Goal: Information Seeking & Learning: Learn about a topic

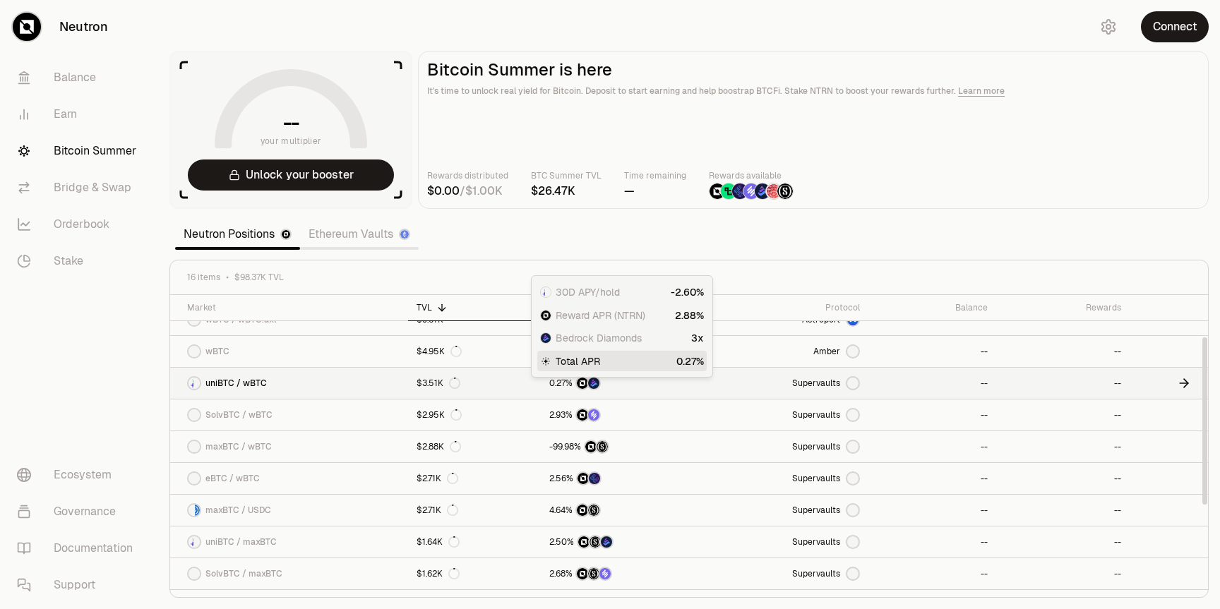
scroll to position [83, 0]
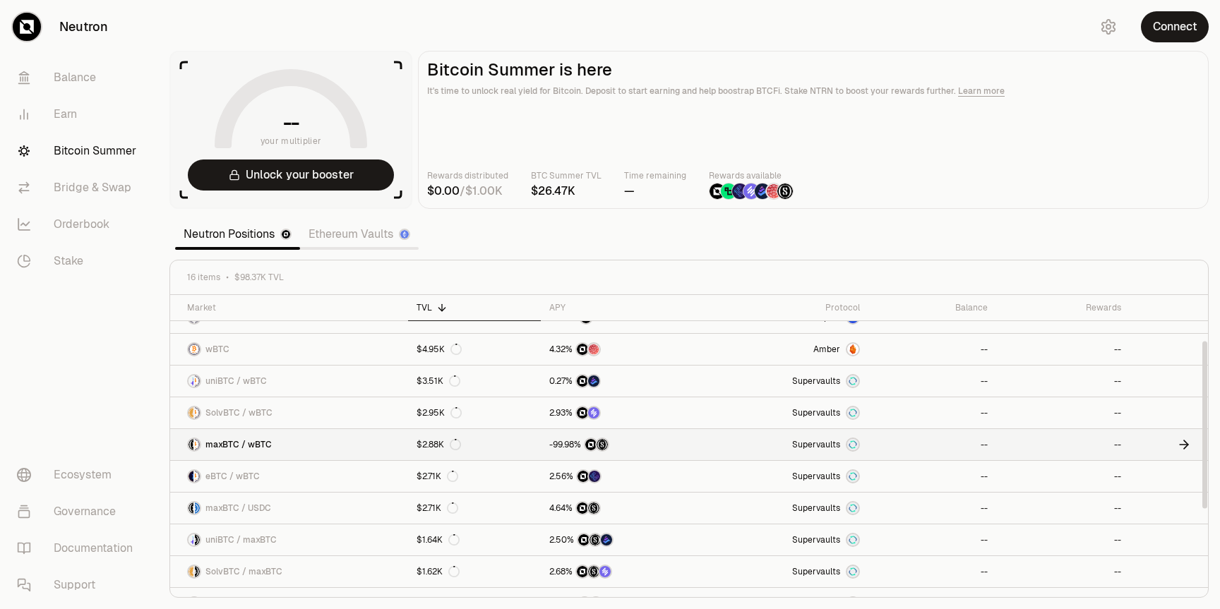
click at [520, 448] on link "$2.88K" at bounding box center [474, 444] width 132 height 31
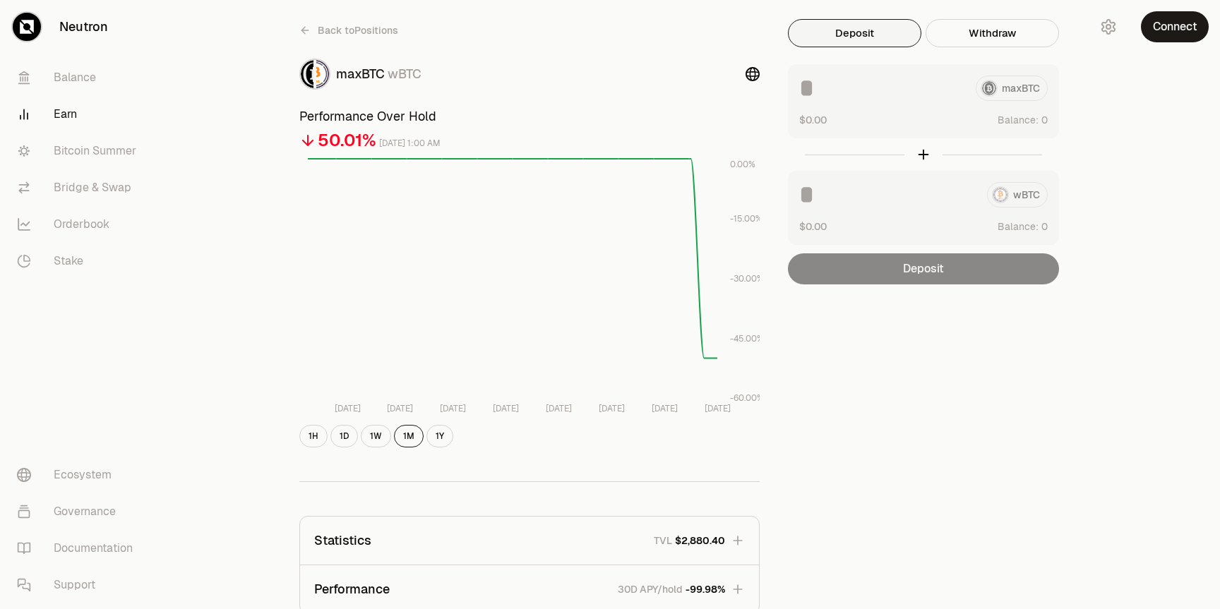
scroll to position [169, 0]
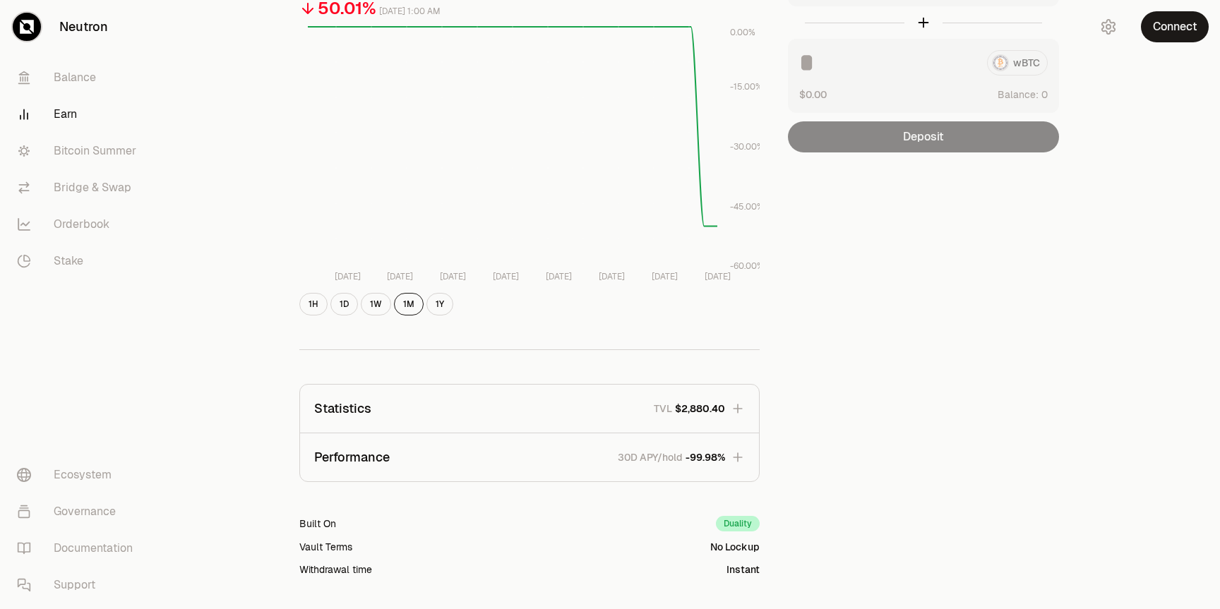
click at [741, 457] on icon "button" at bounding box center [737, 457] width 9 height 9
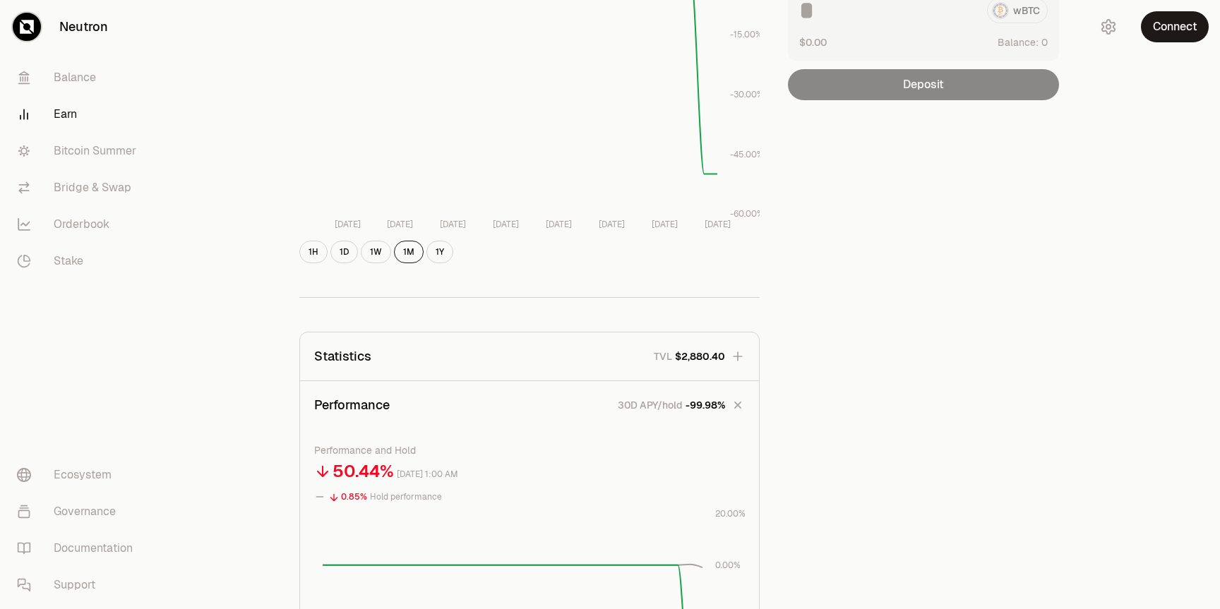
scroll to position [11, 0]
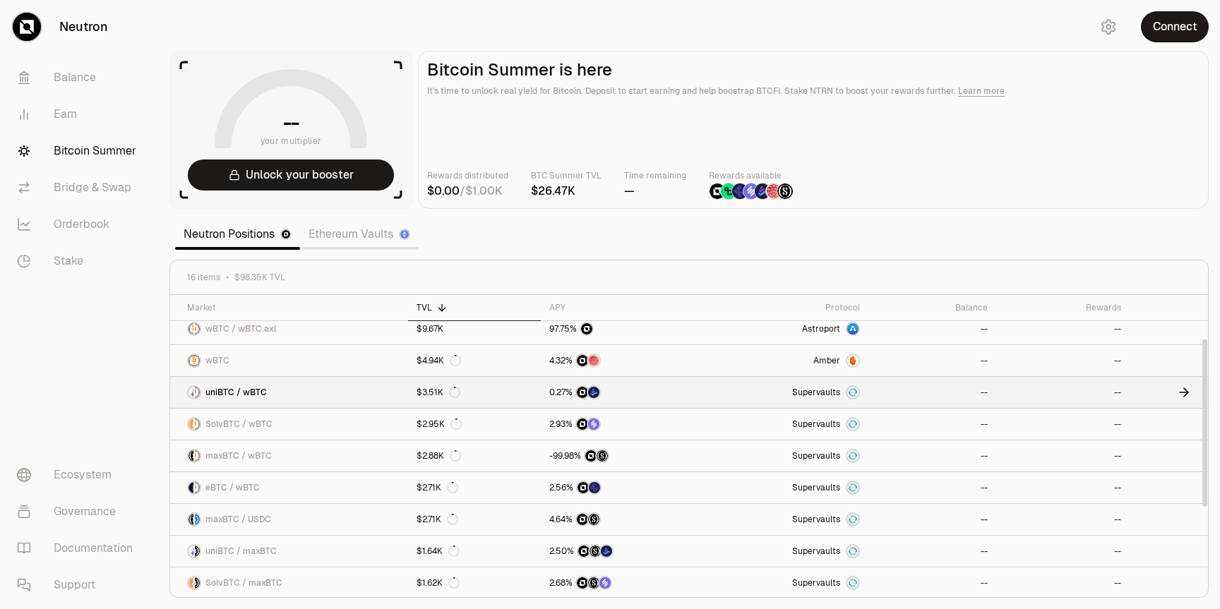
scroll to position [79, 0]
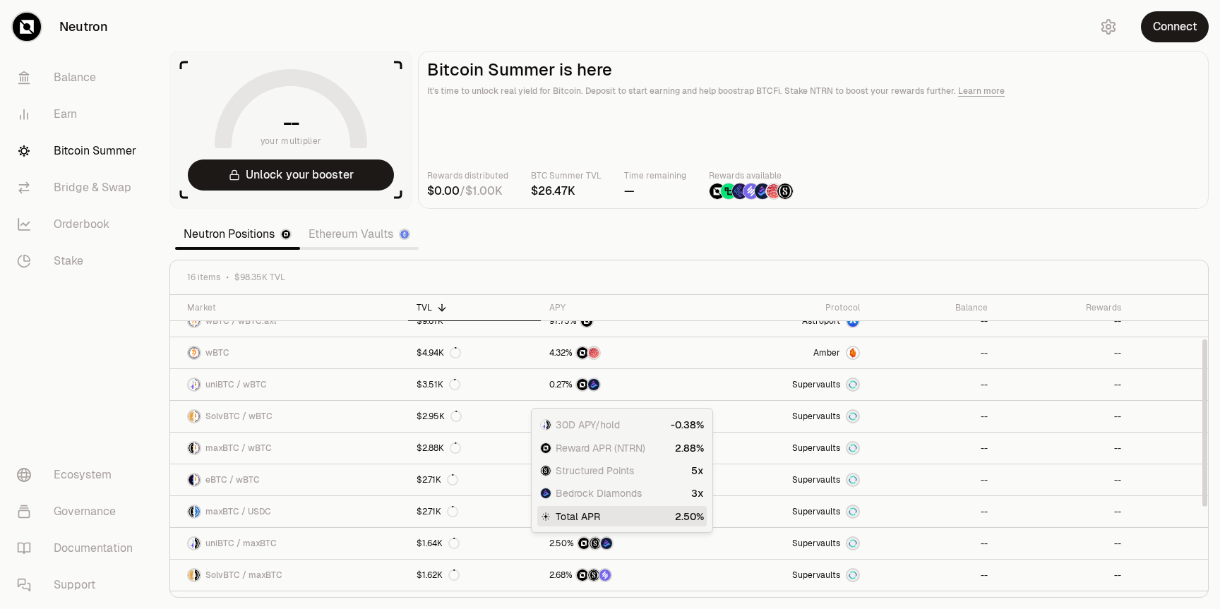
click at [375, 249] on div "Neutron Positions Ethereum Vaults" at bounding box center [297, 234] width 244 height 31
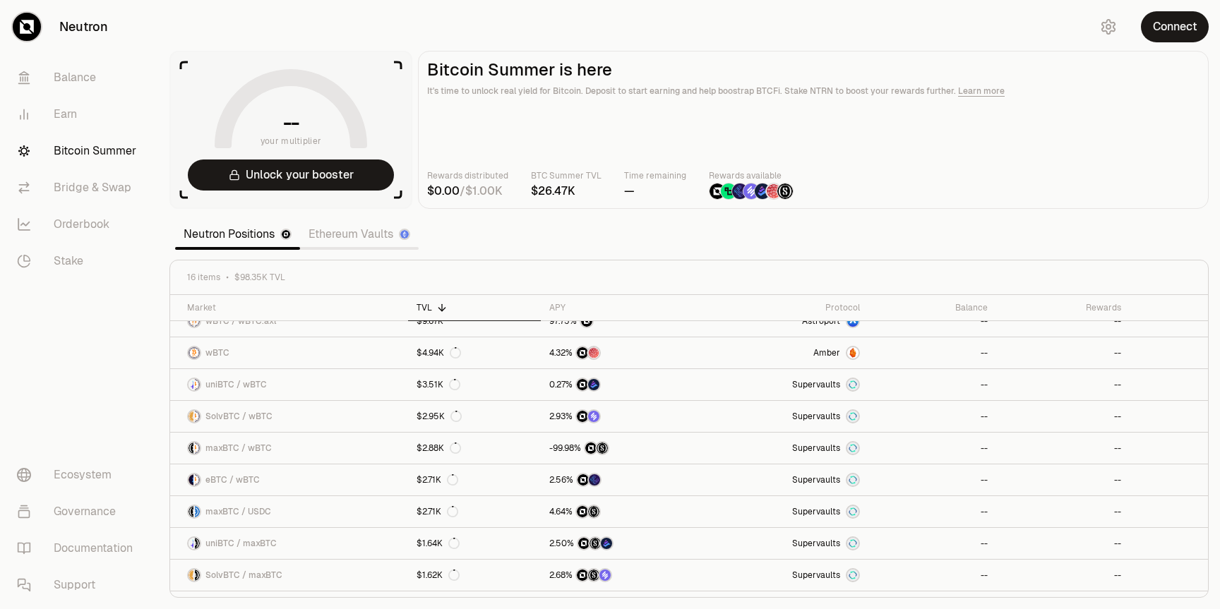
click at [363, 237] on link "Ethereum Vaults" at bounding box center [359, 234] width 119 height 28
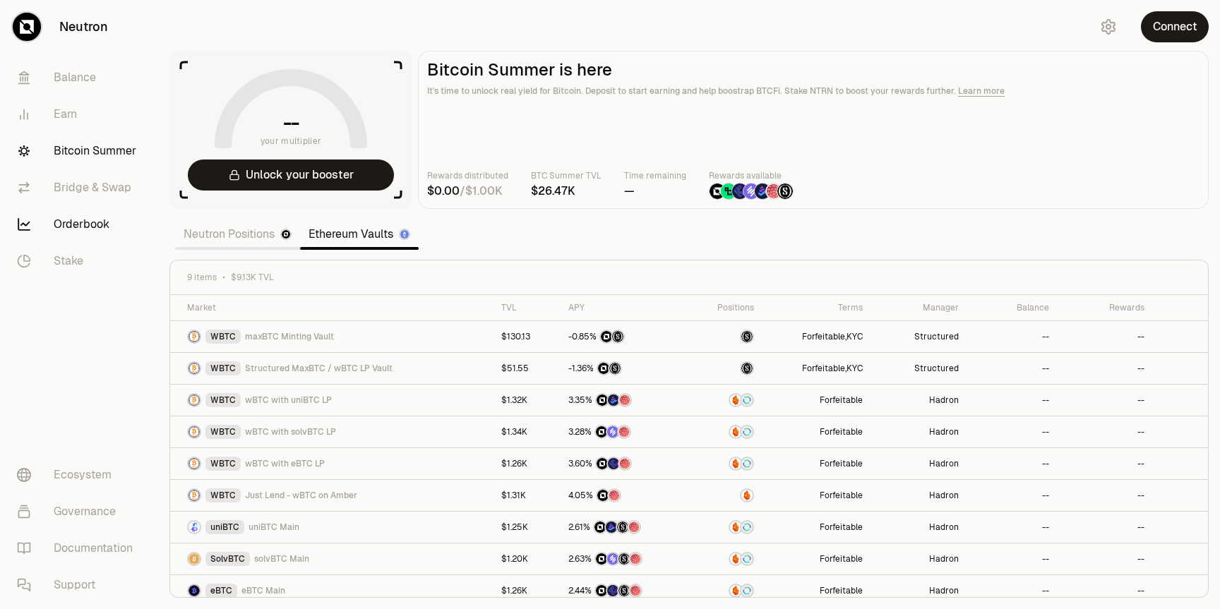
click at [90, 219] on link "Orderbook" at bounding box center [79, 224] width 147 height 37
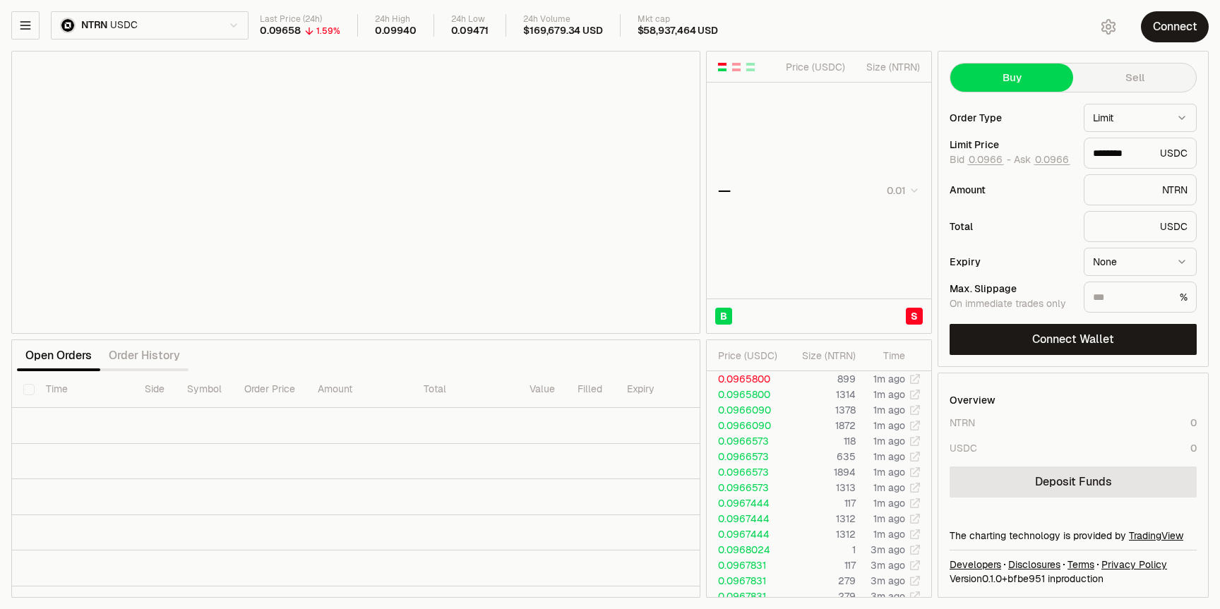
type input "********"
